Goal: Navigation & Orientation: Find specific page/section

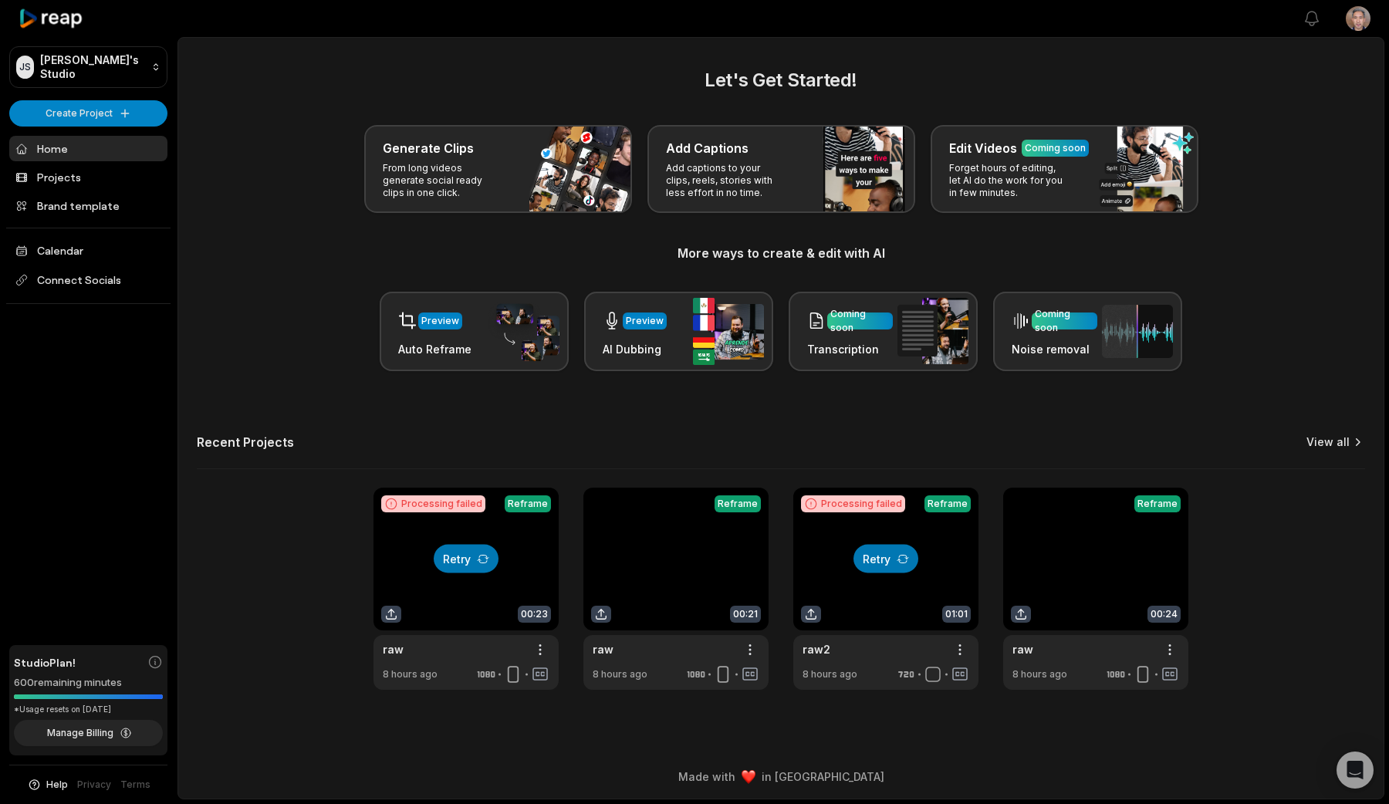
click at [1324, 437] on link "View all" at bounding box center [1327, 441] width 43 height 15
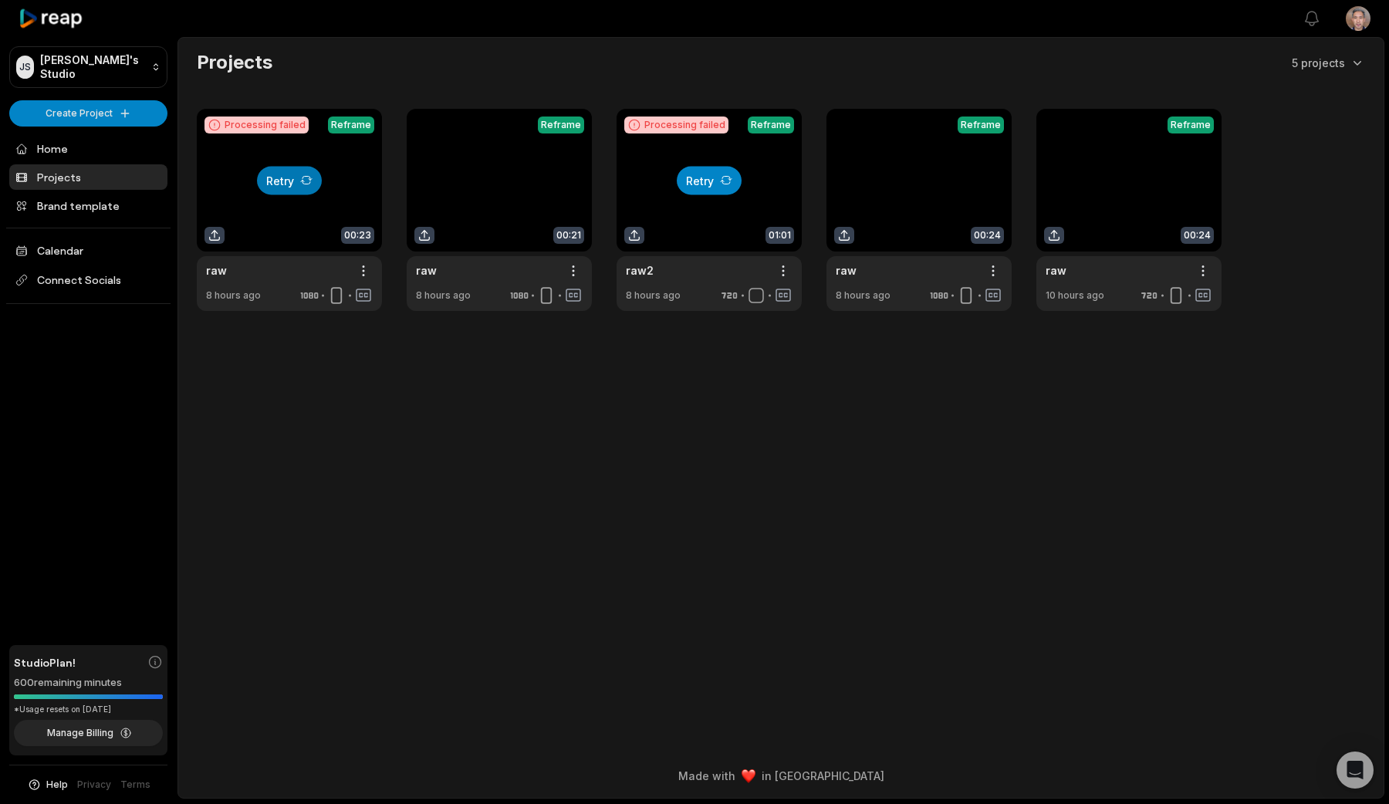
click at [698, 184] on button "Retry" at bounding box center [709, 180] width 65 height 29
click at [303, 182] on icon at bounding box center [306, 180] width 12 height 12
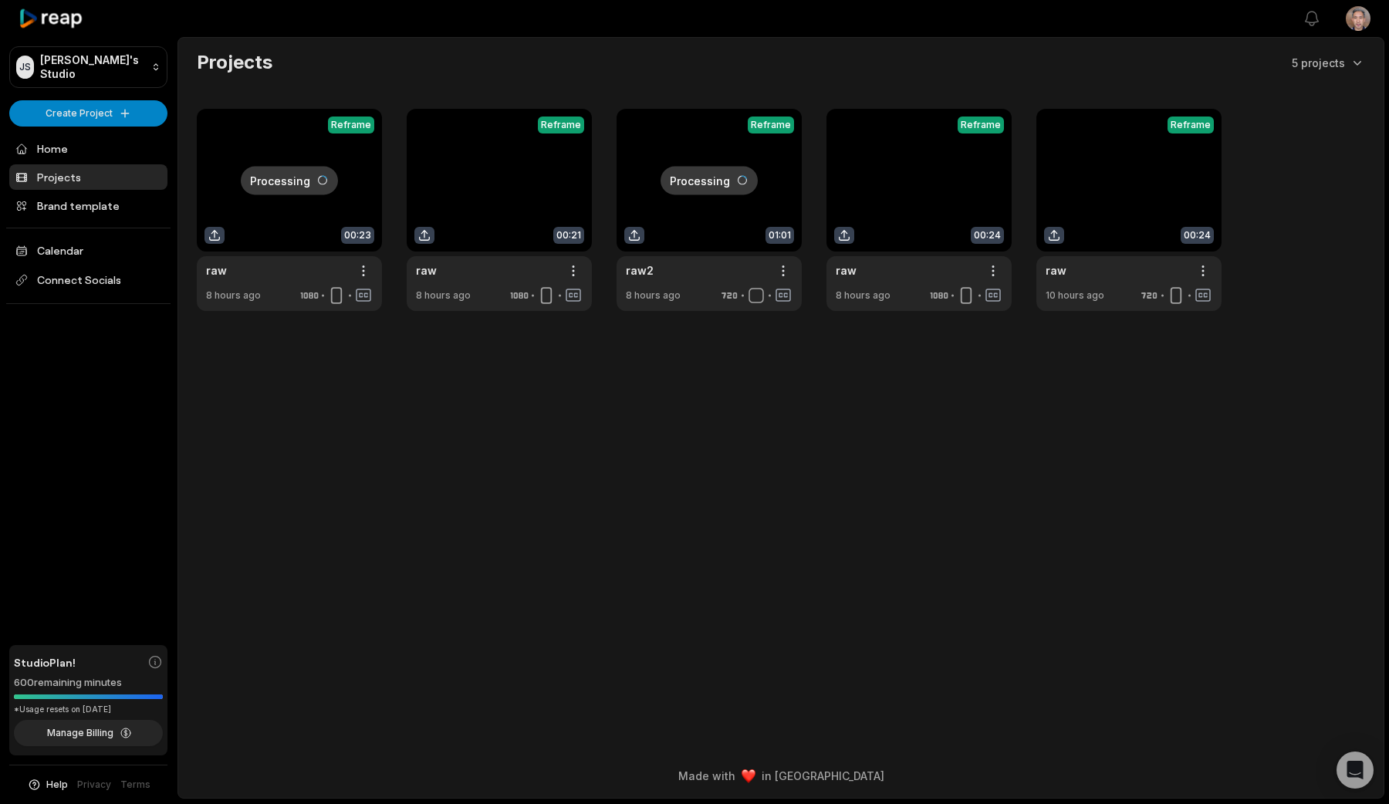
click at [676, 265] on link at bounding box center [708, 210] width 185 height 202
click at [264, 268] on link at bounding box center [289, 210] width 185 height 202
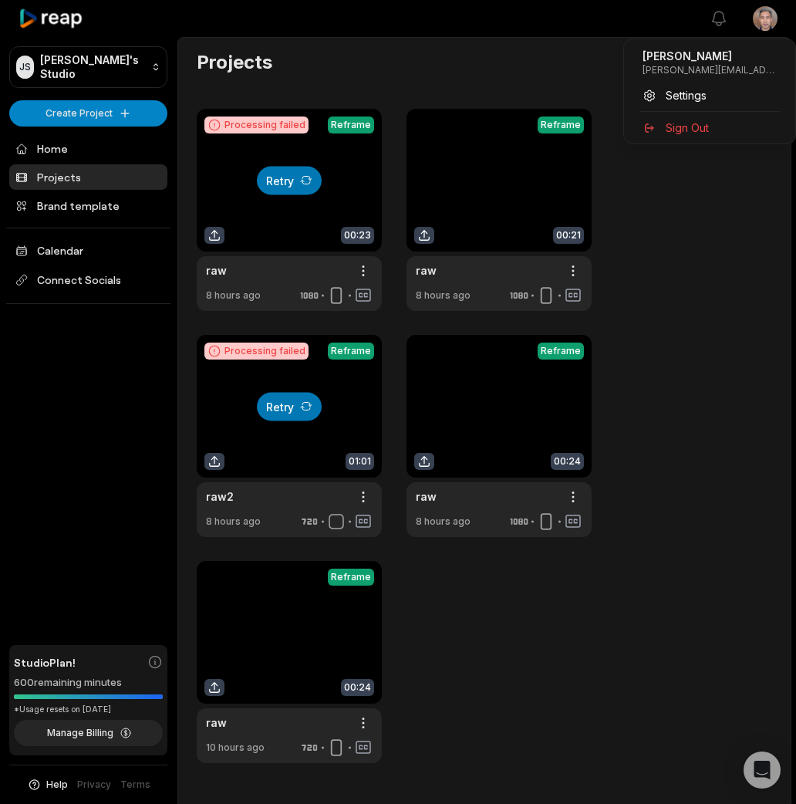
click at [767, 23] on html "JS Joe's Studio Create Project Home Projects Brand template Calendar Connect So…" at bounding box center [398, 402] width 796 height 804
click at [689, 99] on span "Settings" at bounding box center [686, 95] width 41 height 16
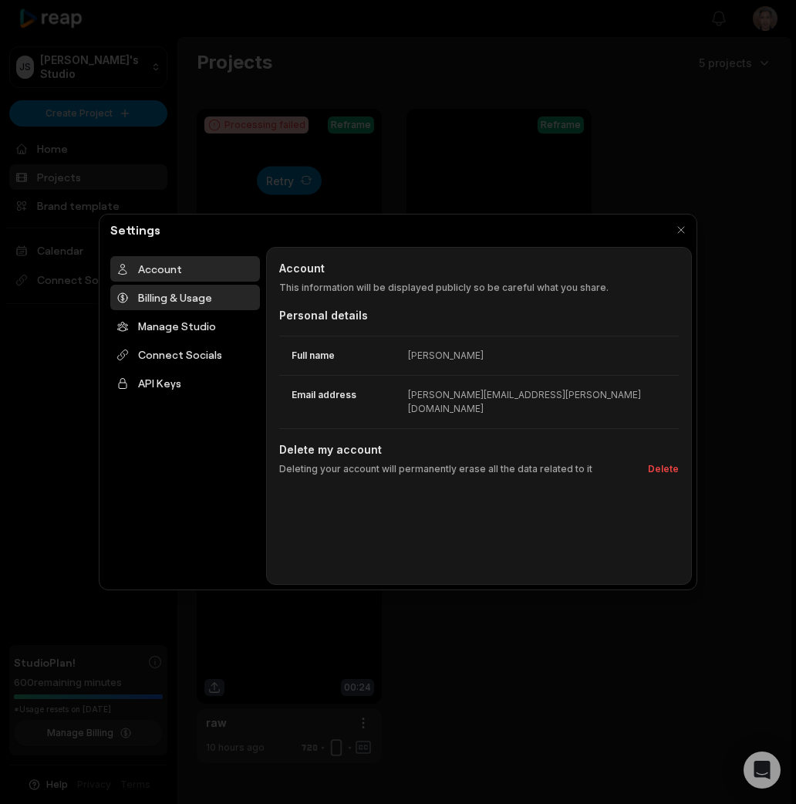
click at [180, 299] on div "Billing & Usage" at bounding box center [185, 297] width 150 height 25
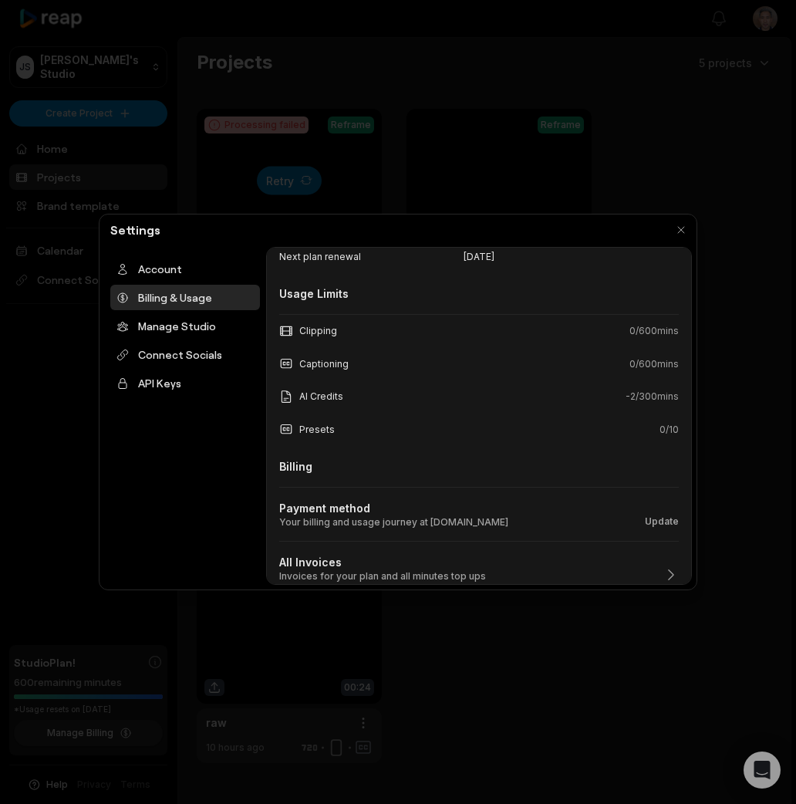
scroll to position [132, 0]
click at [680, 227] on button "button" at bounding box center [681, 230] width 22 height 22
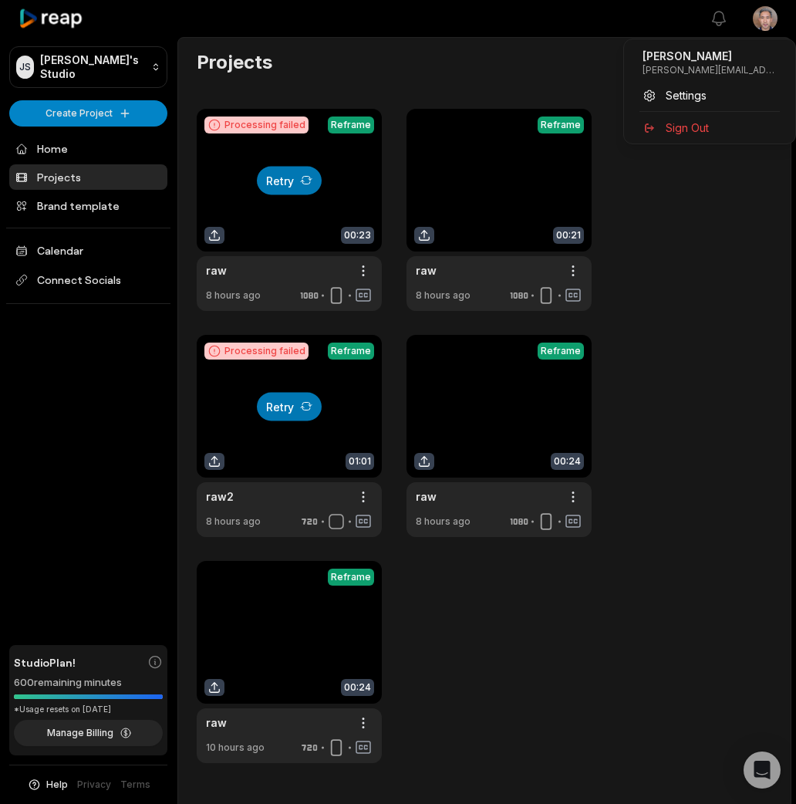
click at [767, 25] on html "JS Joe's Studio Create Project Home Projects Brand template Calendar Connect So…" at bounding box center [398, 402] width 796 height 804
click at [694, 100] on span "Settings" at bounding box center [686, 95] width 41 height 16
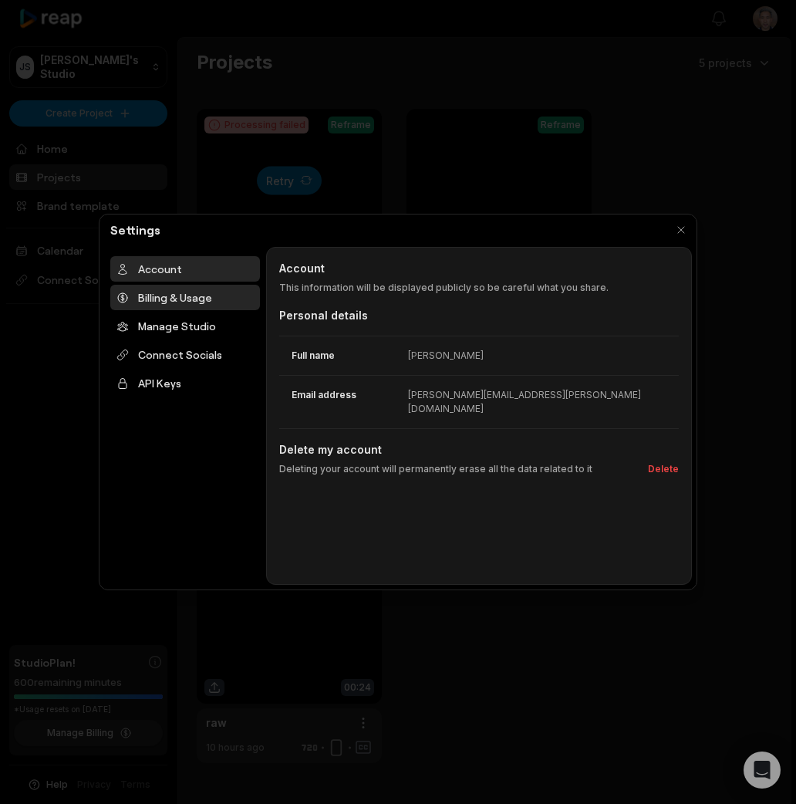
click at [186, 302] on div "Billing & Usage" at bounding box center [185, 297] width 150 height 25
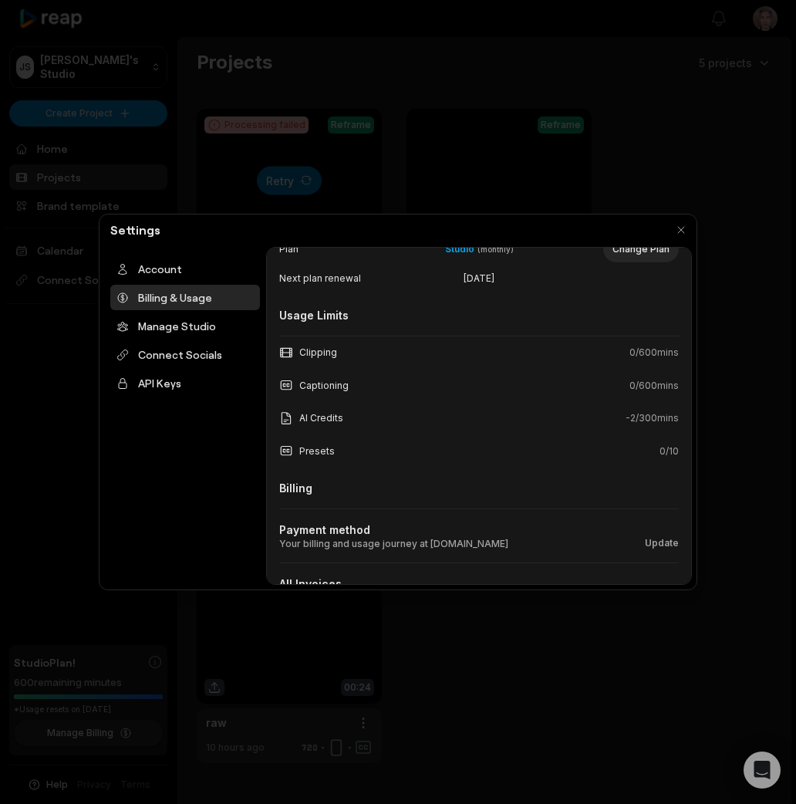
scroll to position [142, 0]
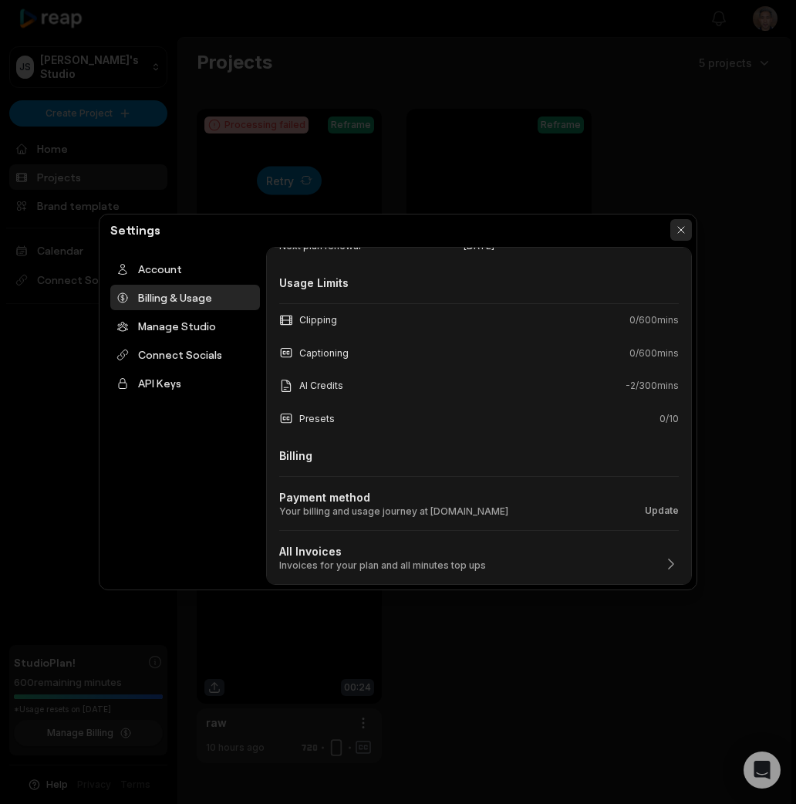
click at [678, 221] on button "button" at bounding box center [681, 230] width 22 height 22
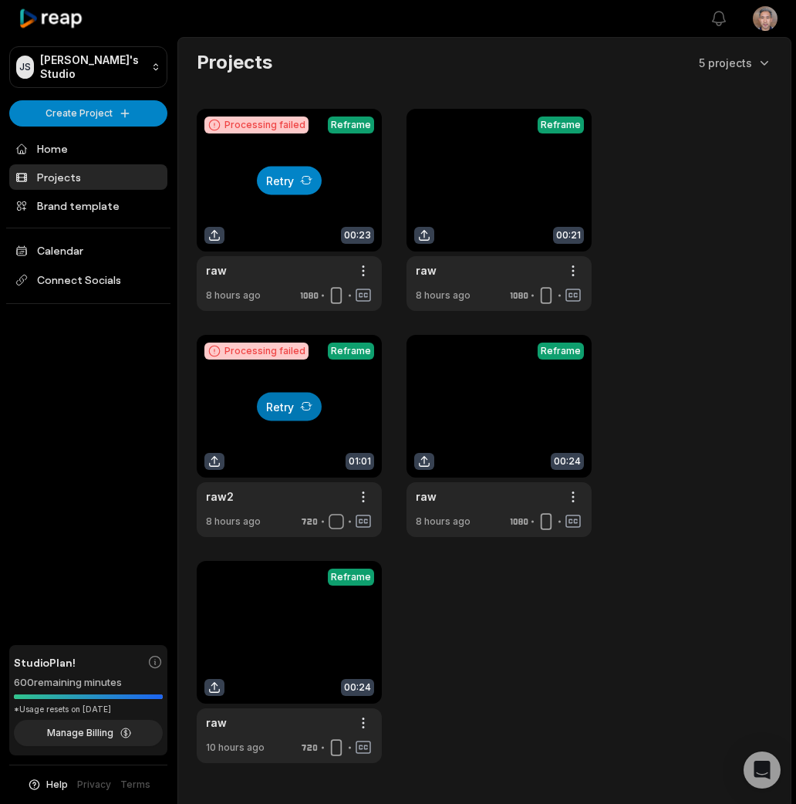
click at [285, 167] on button "Retry" at bounding box center [289, 180] width 65 height 29
click at [288, 400] on button "Retry" at bounding box center [289, 406] width 65 height 29
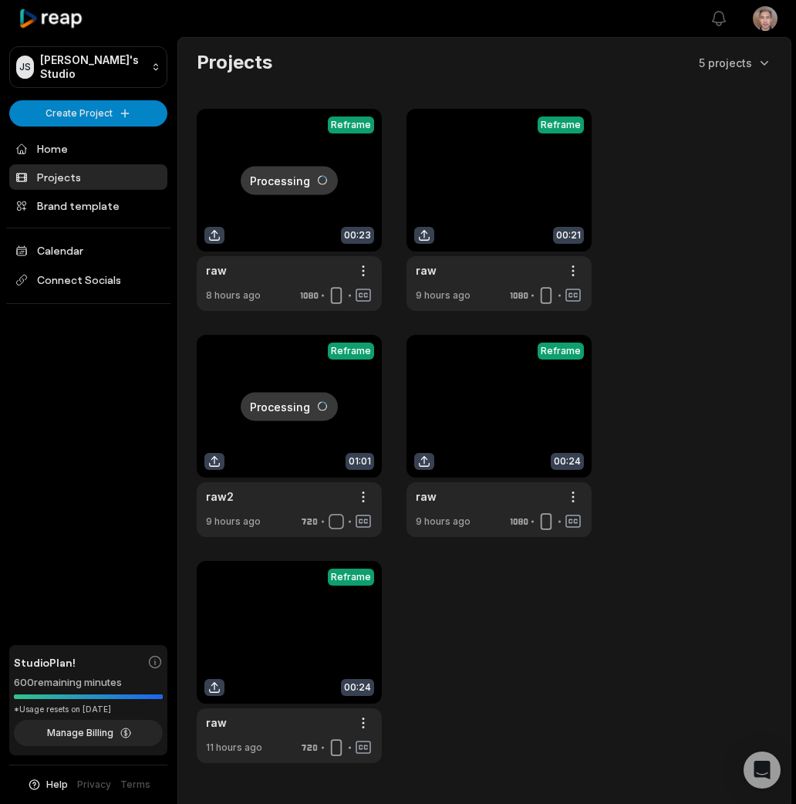
click at [299, 225] on link at bounding box center [289, 210] width 185 height 202
click at [284, 433] on link at bounding box center [289, 436] width 185 height 202
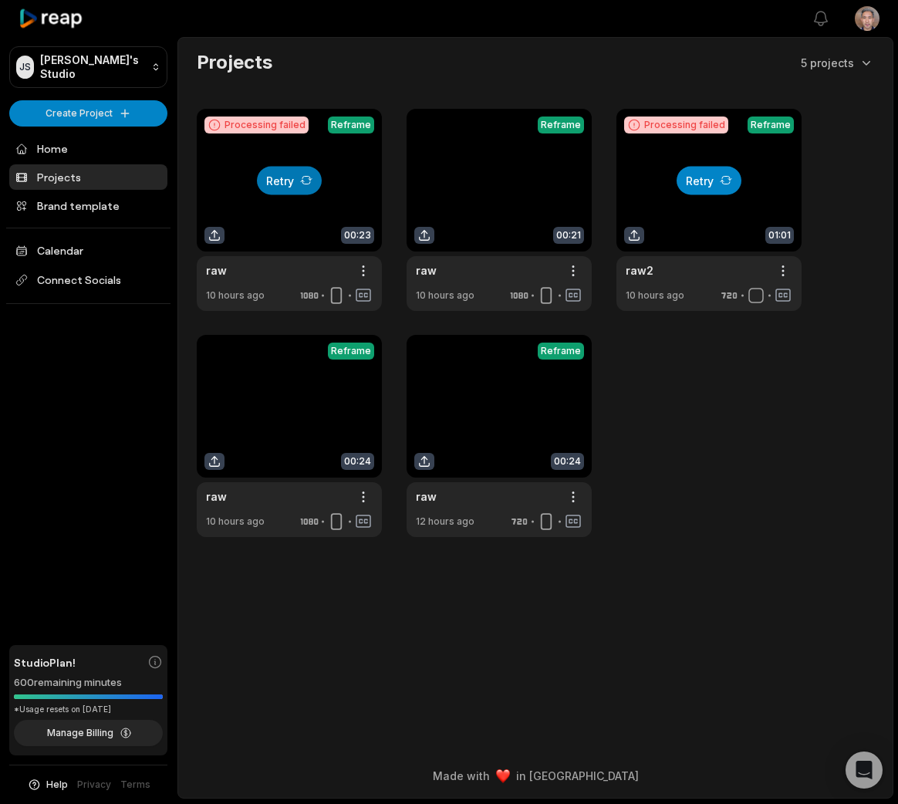
click at [724, 167] on button "Retry" at bounding box center [709, 180] width 65 height 29
click at [299, 181] on button "Retry" at bounding box center [289, 180] width 65 height 29
